Goal: Transaction & Acquisition: Register for event/course

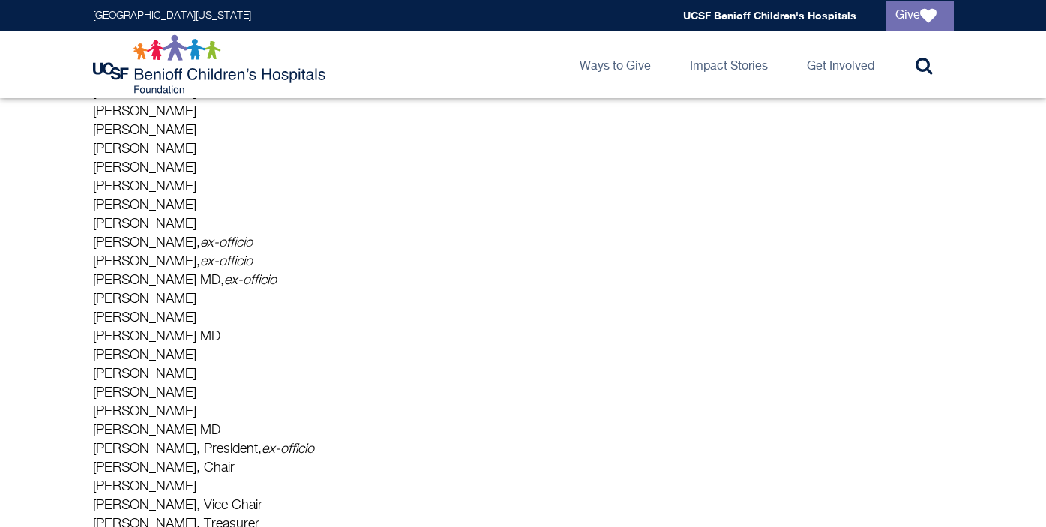
scroll to position [337, 0]
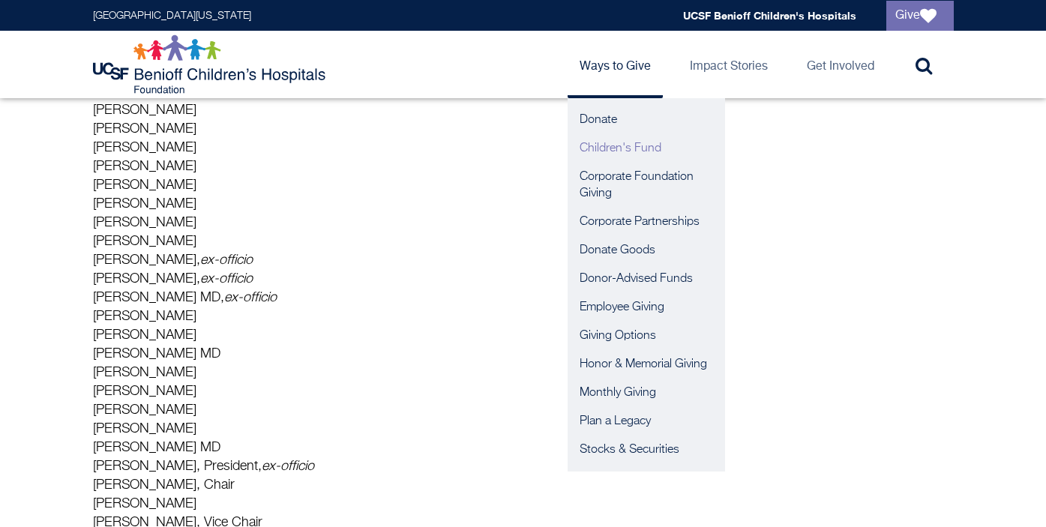
click at [609, 150] on link "Children's Fund" at bounding box center [646, 148] width 157 height 28
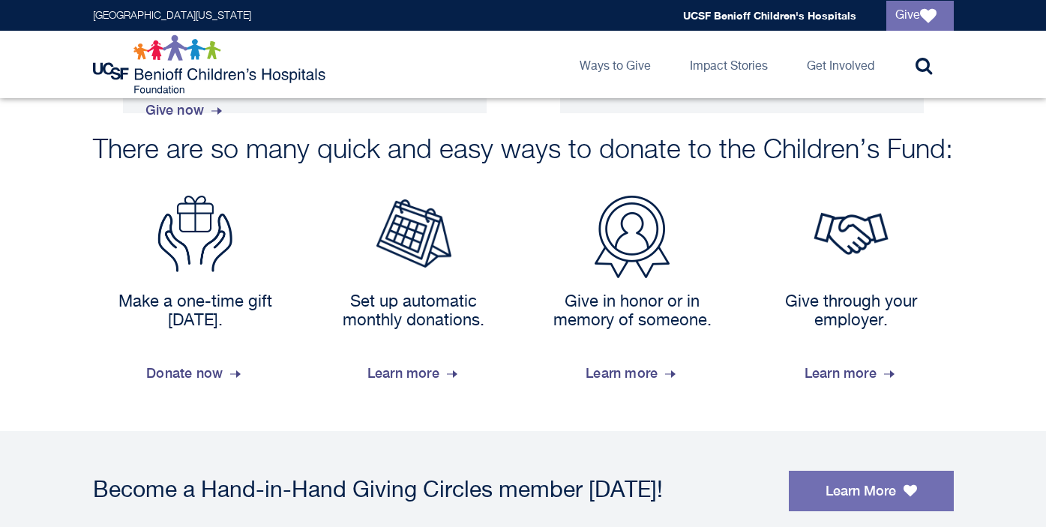
scroll to position [1254, 0]
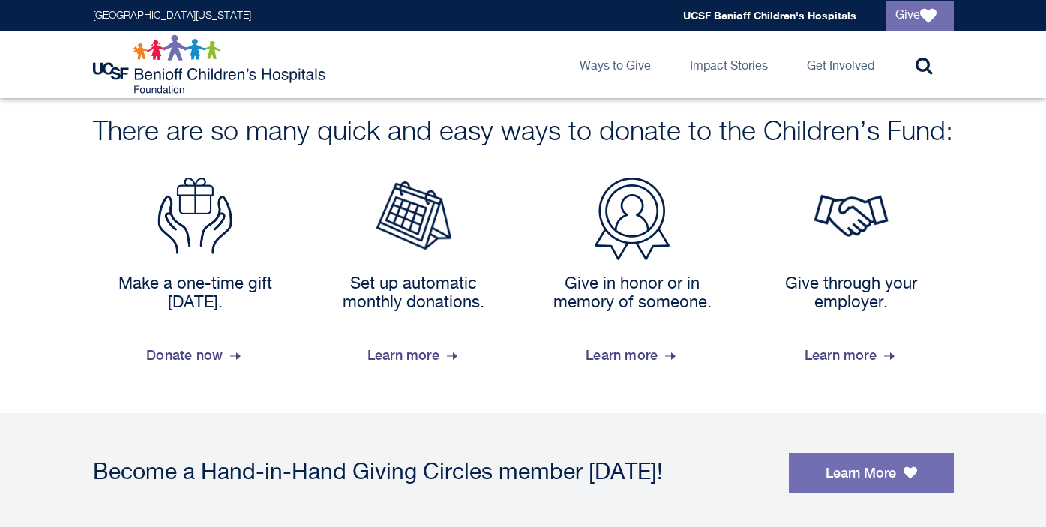
click at [151, 356] on span "Donate now" at bounding box center [194, 355] width 97 height 40
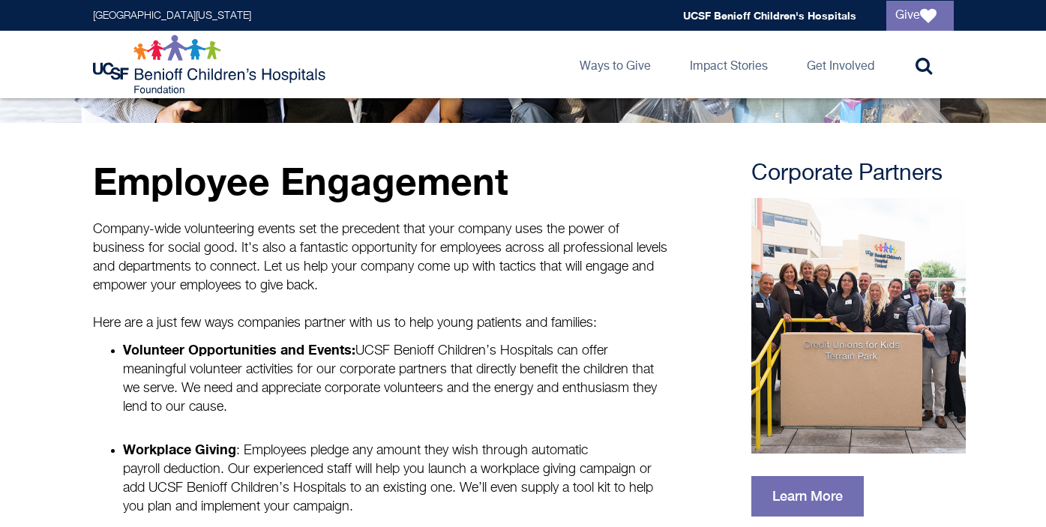
scroll to position [253, 0]
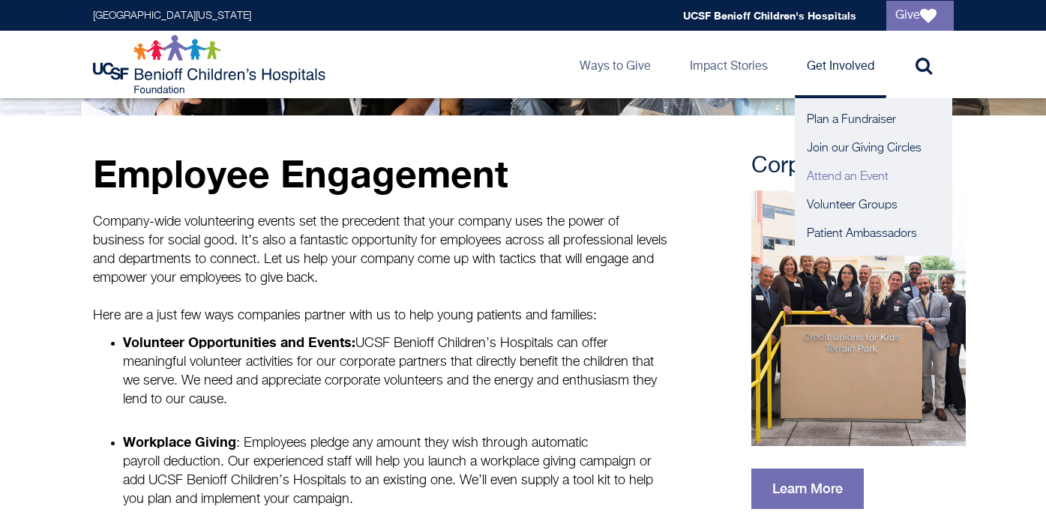
click at [825, 171] on link "Attend an Event" at bounding box center [873, 177] width 157 height 28
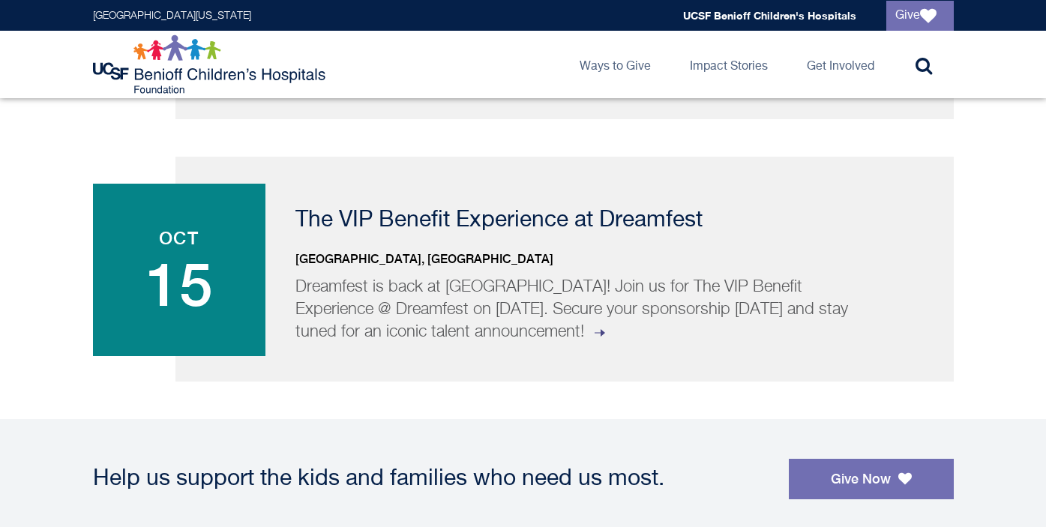
scroll to position [844, 0]
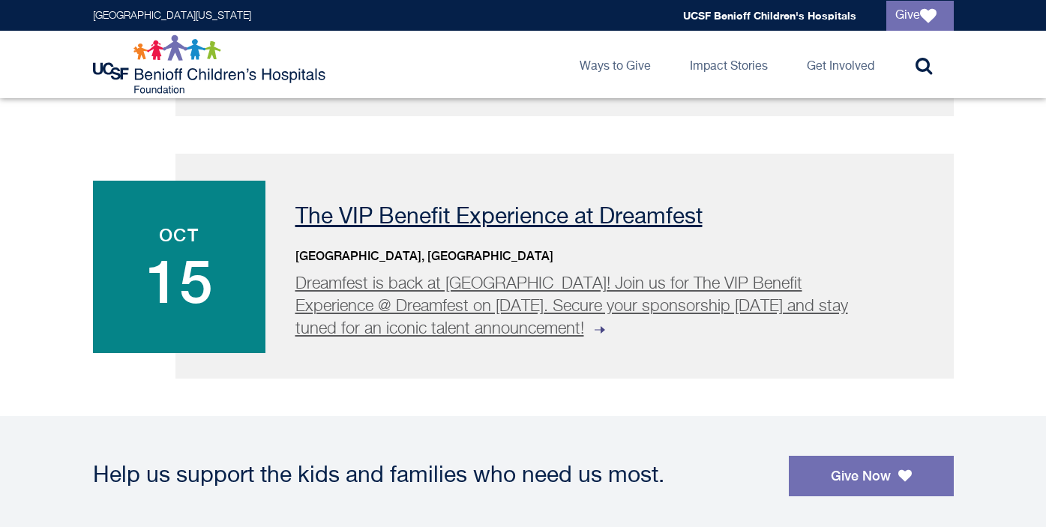
click at [619, 274] on p "Dreamfest is back at Chase Center! Join us for The VIP Benefit Experience @ Dre…" at bounding box center [574, 306] width 559 height 67
